Goal: Ask a question

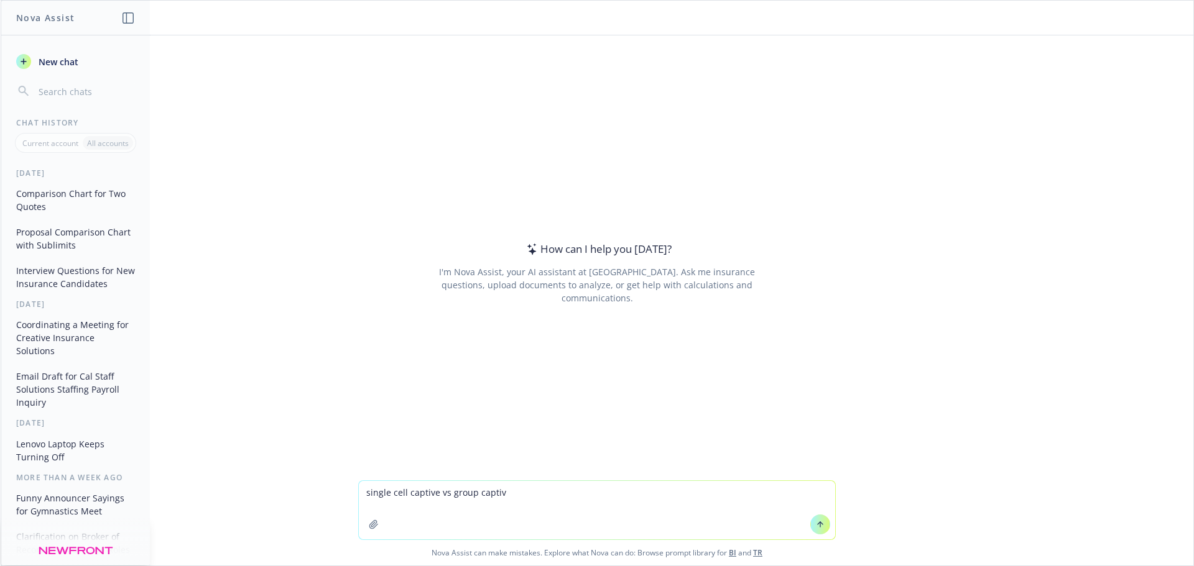
type textarea "single cell captive vs group captive"
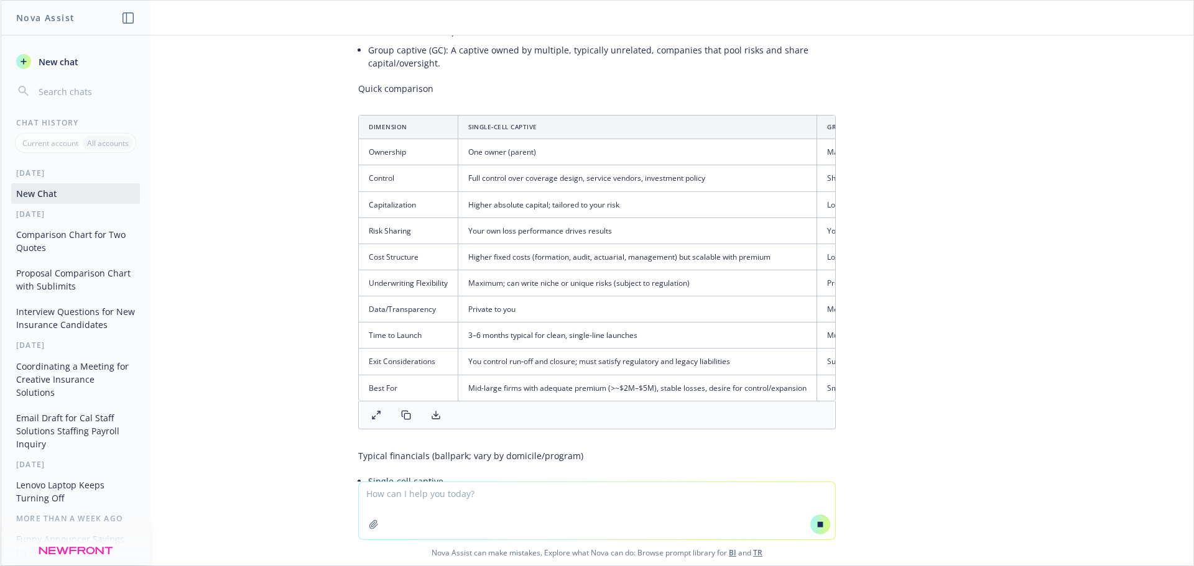
drag, startPoint x: 593, startPoint y: 403, endPoint x: 670, endPoint y: 407, distance: 76.6
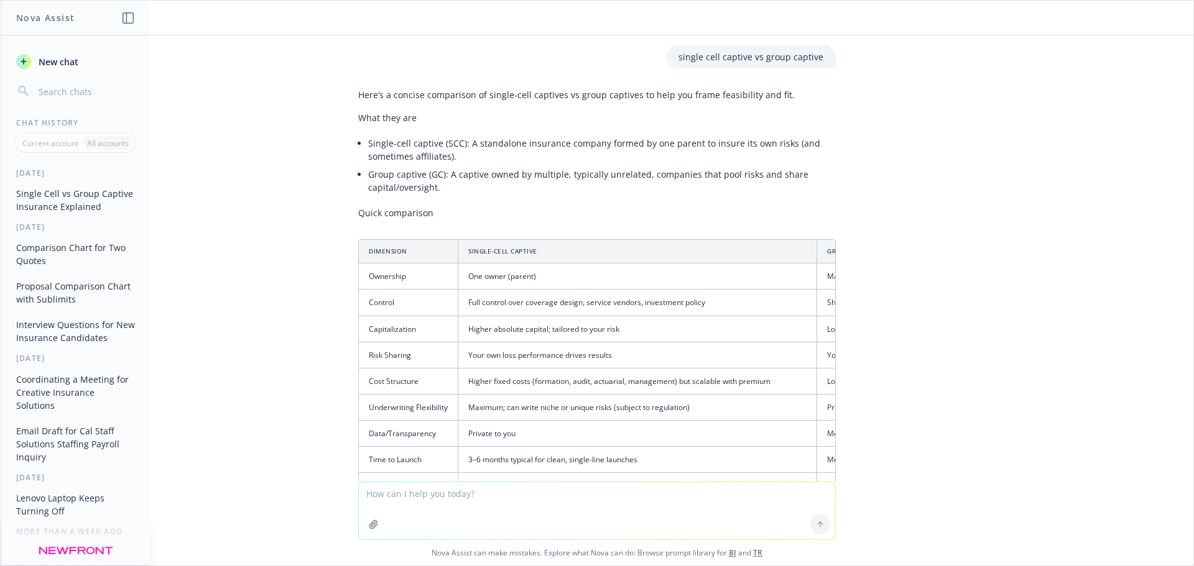
drag, startPoint x: 406, startPoint y: 493, endPoint x: 412, endPoint y: 479, distance: 15.0
click at [410, 486] on textarea at bounding box center [597, 510] width 476 height 57
type textarea "what seperates newfront insurance from other insurance brokerages"
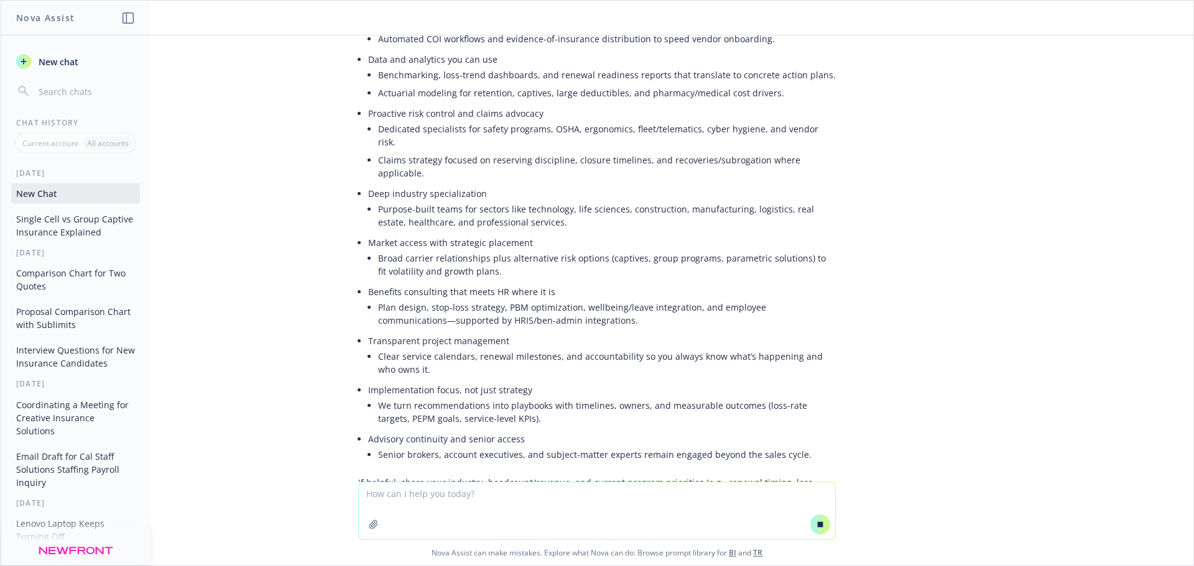
scroll to position [1560, 0]
